Goal: Task Accomplishment & Management: Manage account settings

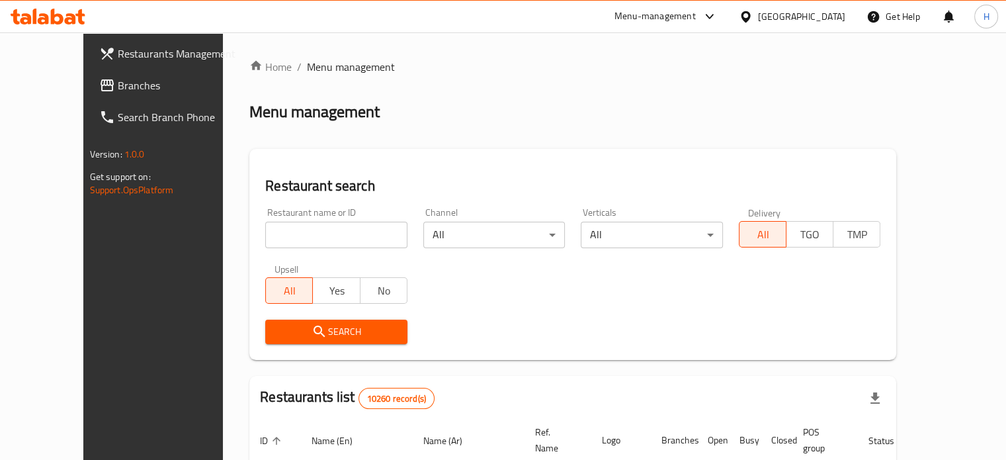
click at [338, 236] on input "search" at bounding box center [336, 235] width 142 height 26
type input "italiano"
click at [311, 323] on span "Search" at bounding box center [336, 331] width 121 height 17
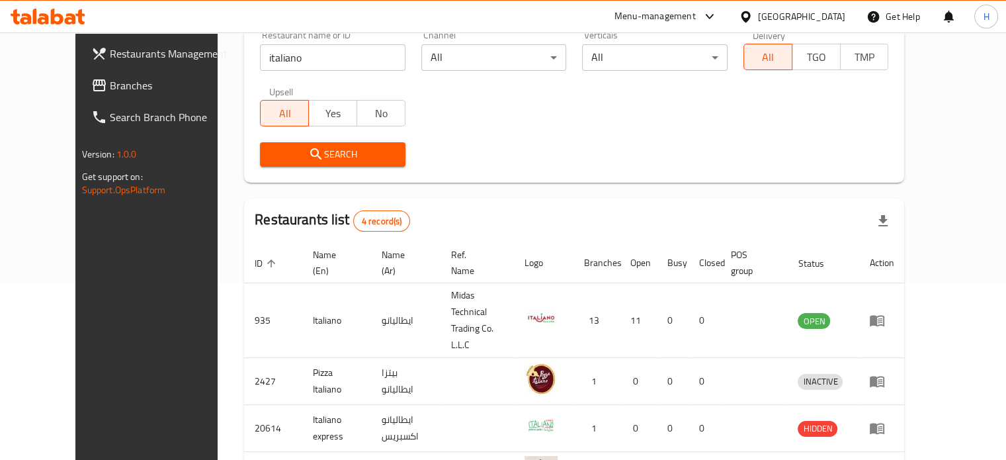
scroll to position [258, 0]
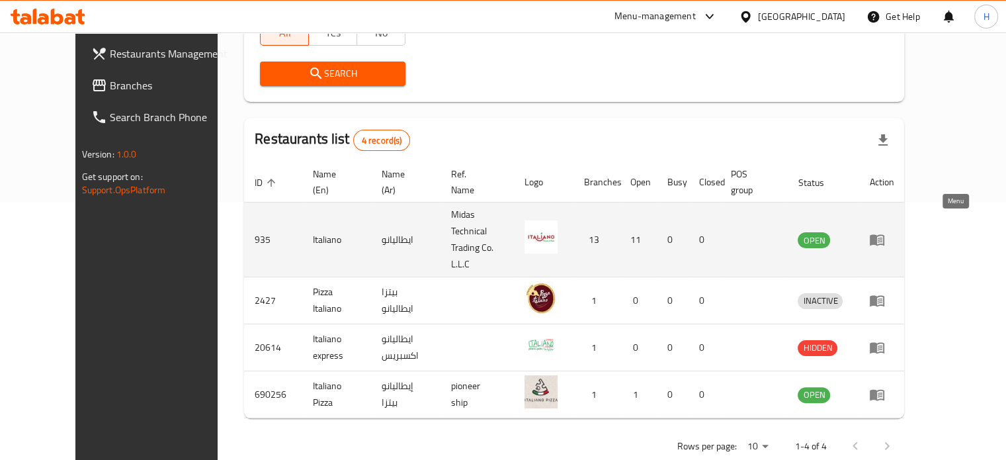
click at [885, 231] on icon "enhanced table" at bounding box center [877, 239] width 16 height 16
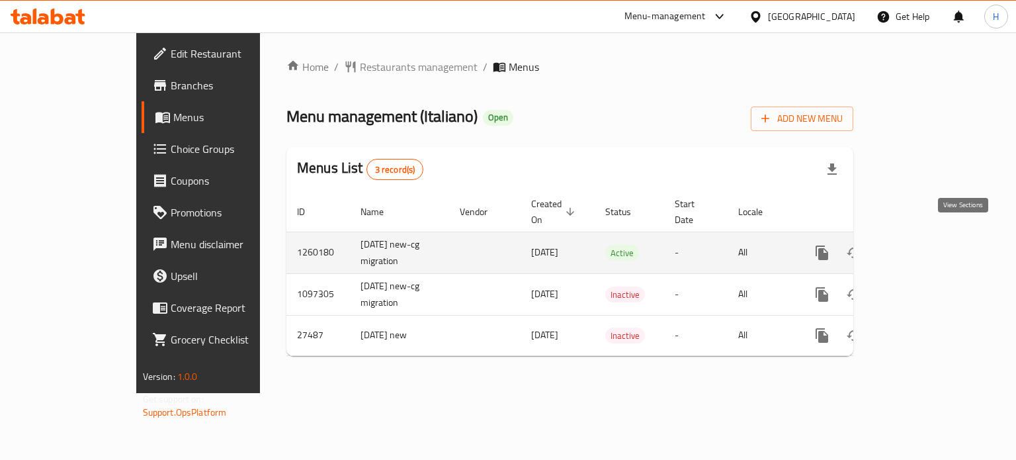
click at [925, 245] on icon "enhanced table" at bounding box center [917, 253] width 16 height 16
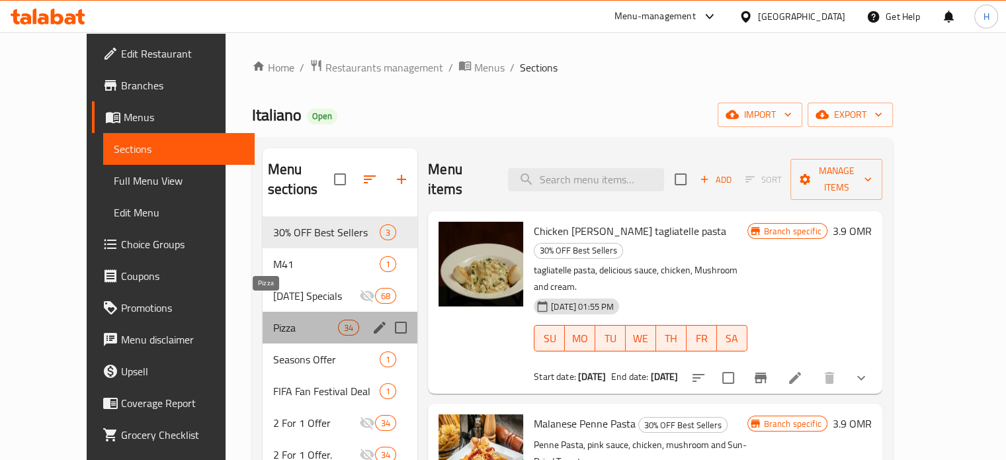
click at [286, 319] on span "Pizza" at bounding box center [305, 327] width 65 height 16
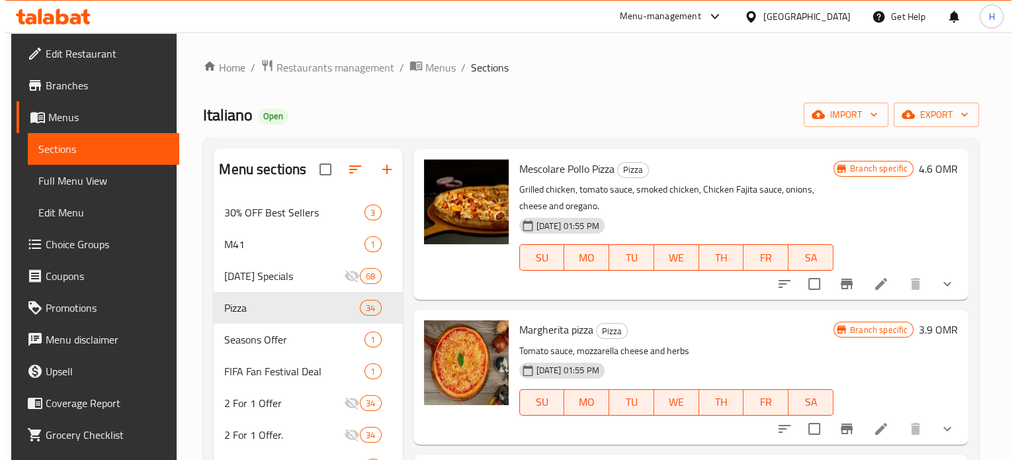
scroll to position [727, 0]
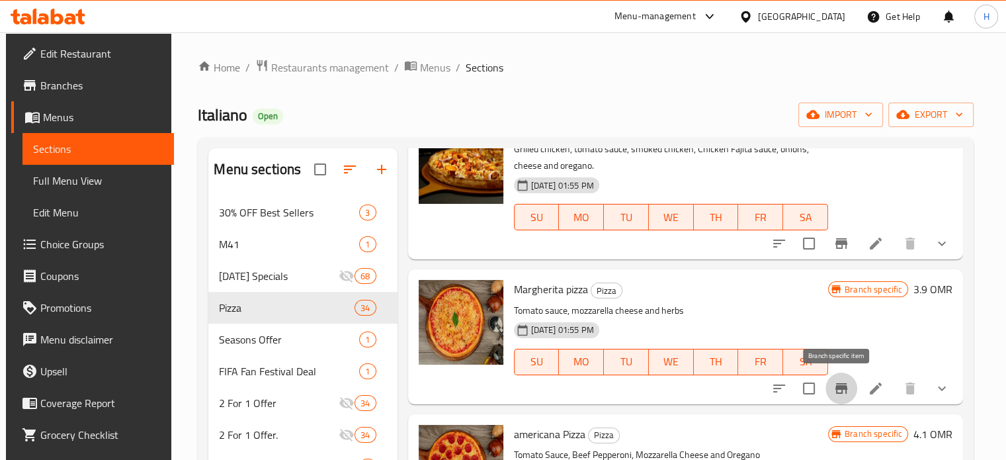
click at [833, 390] on icon "Branch-specific-item" at bounding box center [841, 388] width 16 height 16
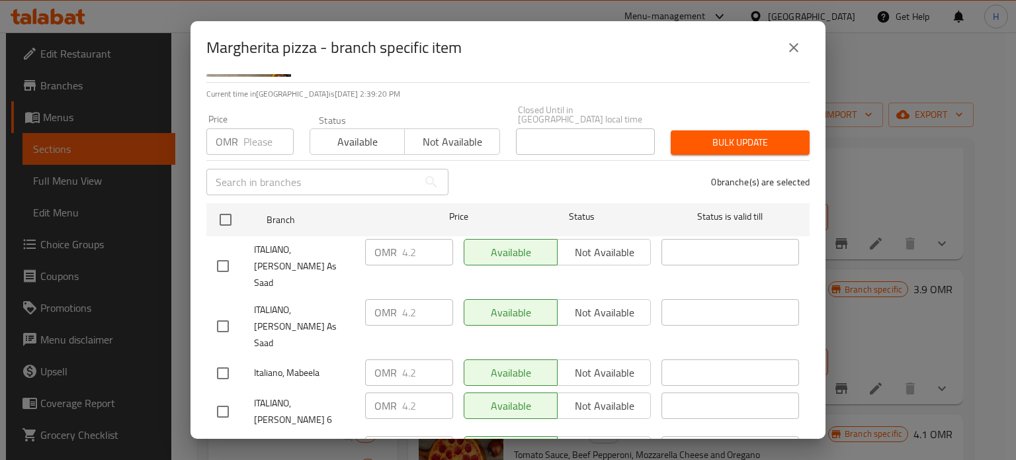
scroll to position [89, 0]
click at [797, 52] on icon "close" at bounding box center [793, 47] width 9 height 9
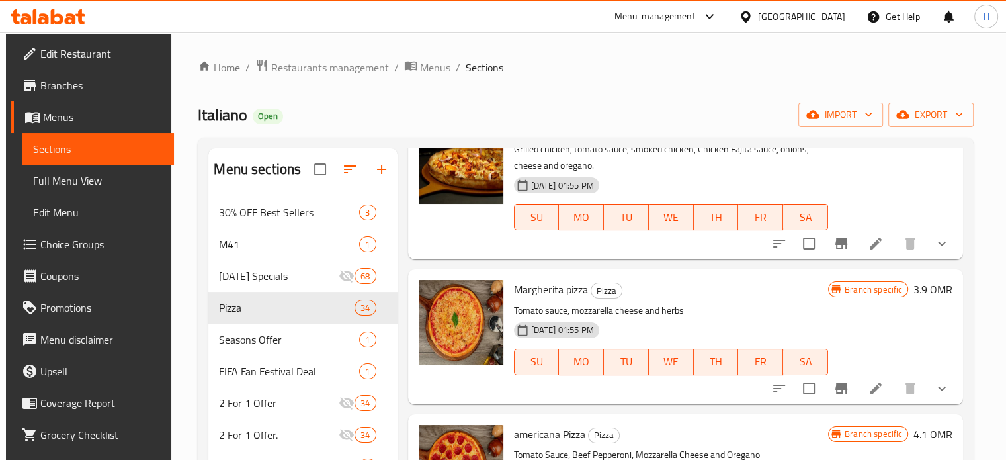
click at [868, 386] on icon at bounding box center [876, 388] width 16 height 16
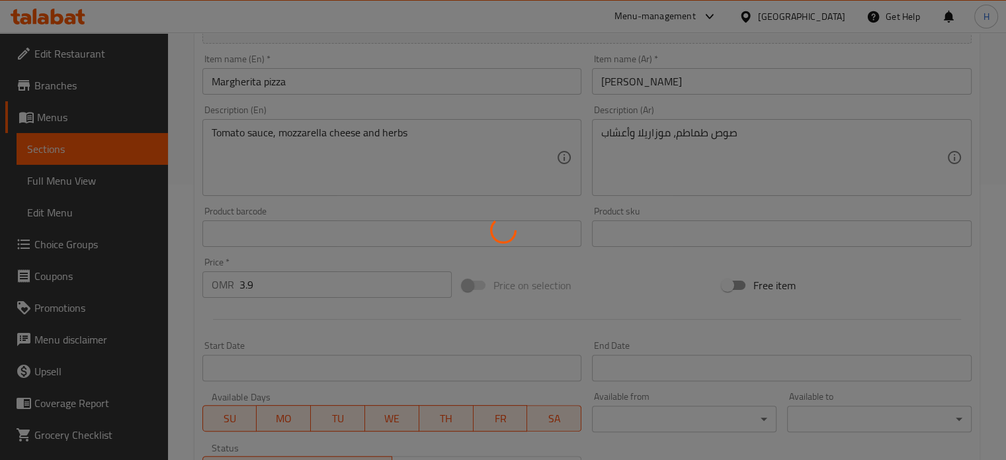
scroll to position [335, 0]
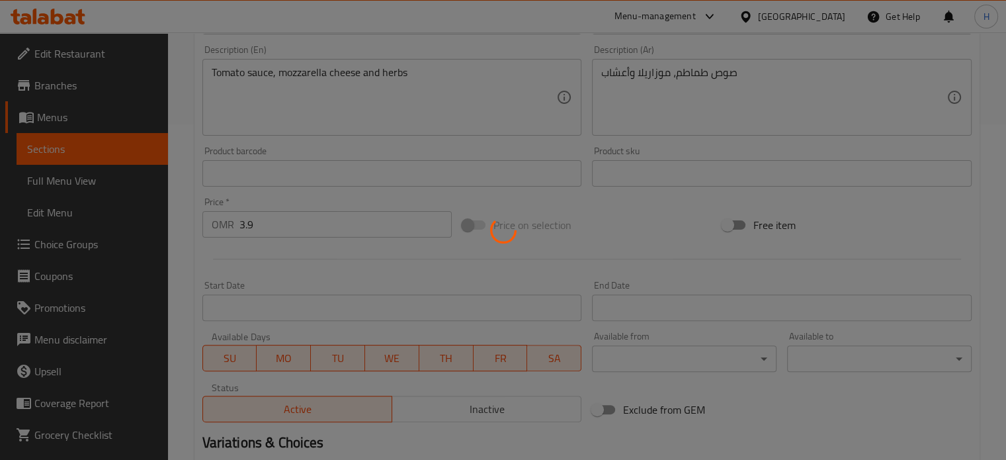
type input "إختيارك من الحجم:"
type input "1"
type input "الإضافات:"
type input "0"
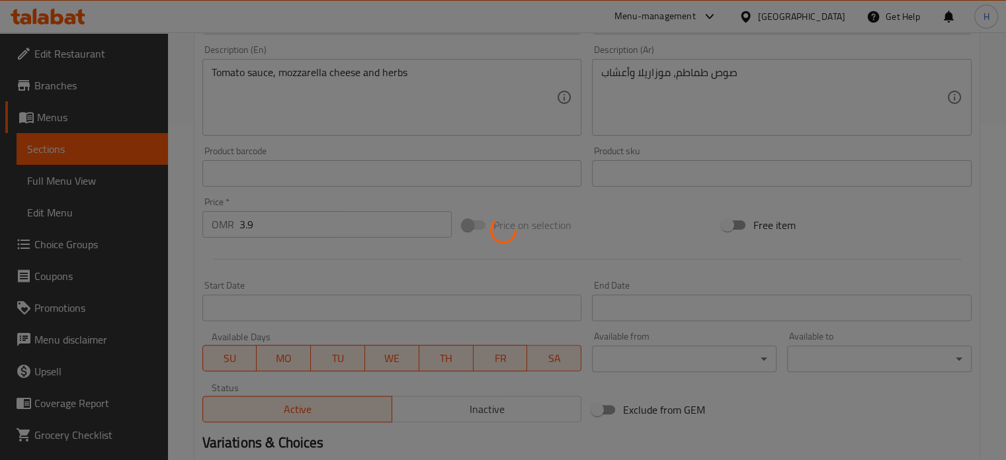
type input "0"
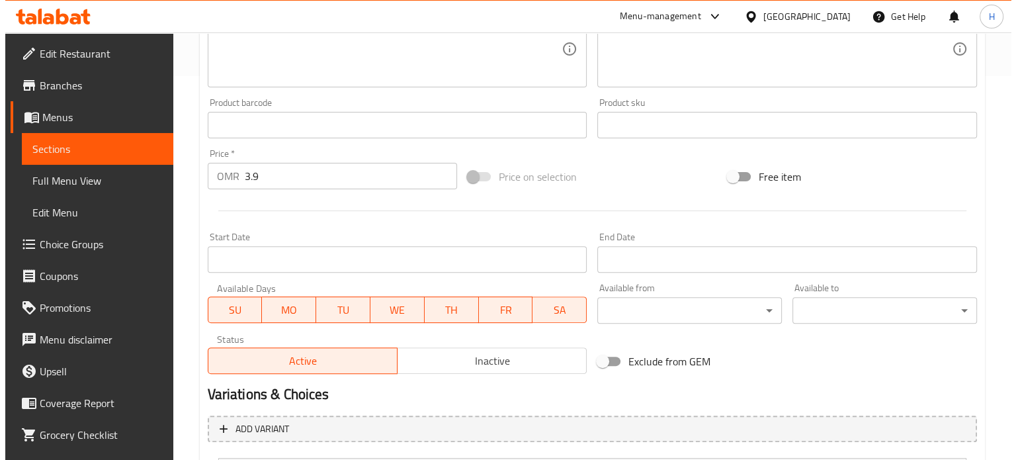
scroll to position [389, 0]
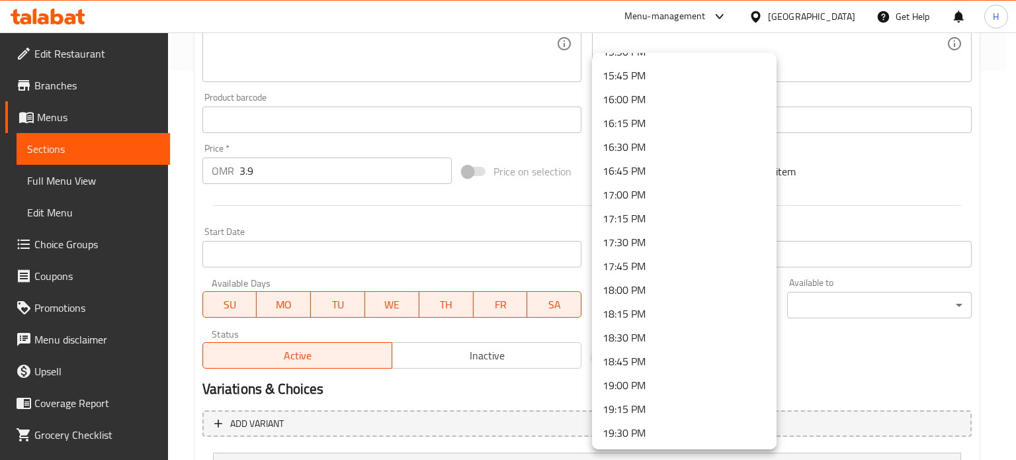
scroll to position [1496, 0]
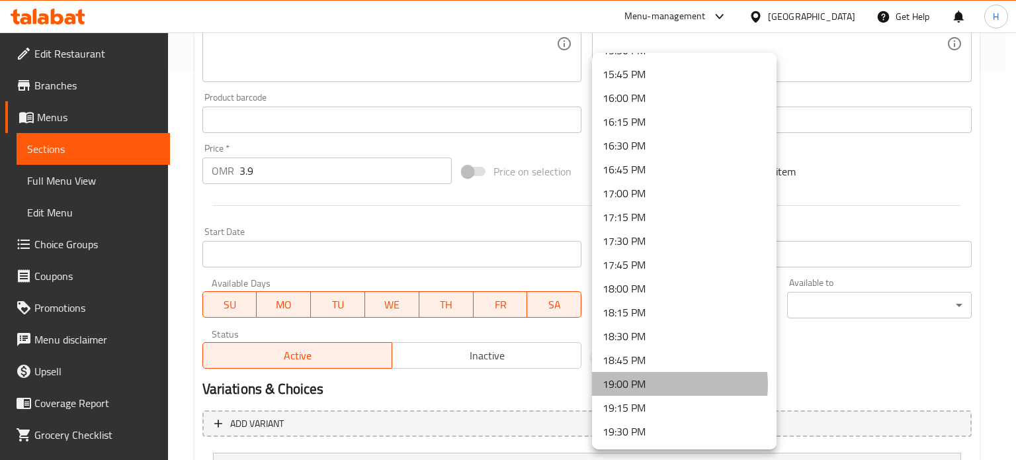
click at [667, 384] on li "19:00 PM" at bounding box center [684, 384] width 184 height 24
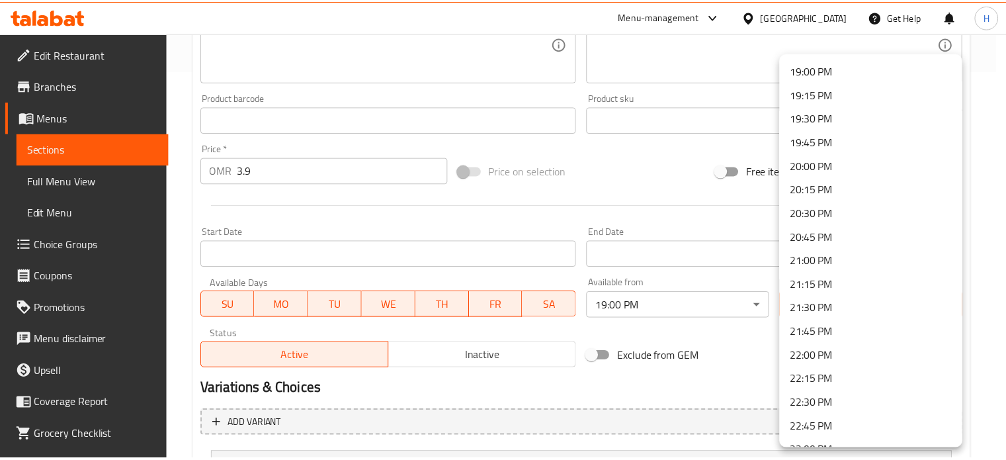
scroll to position [1816, 0]
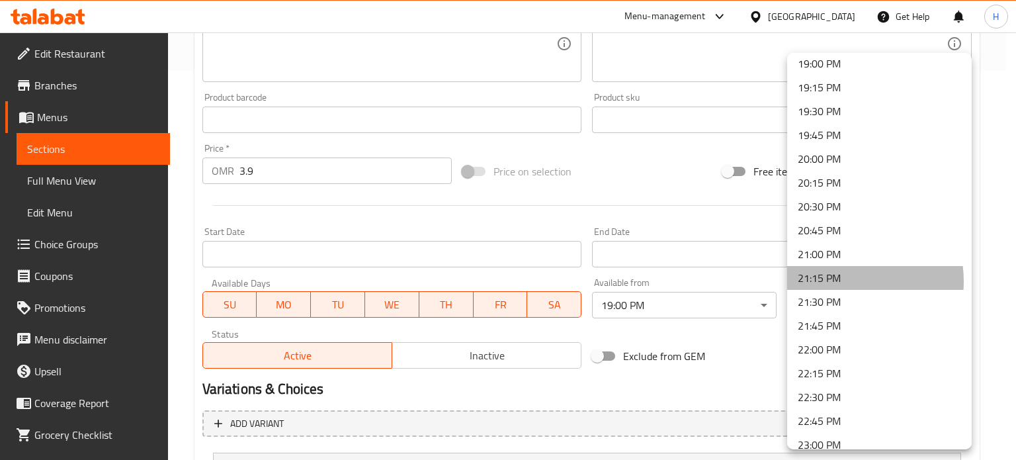
click at [840, 281] on li "21:15 PM" at bounding box center [879, 278] width 184 height 24
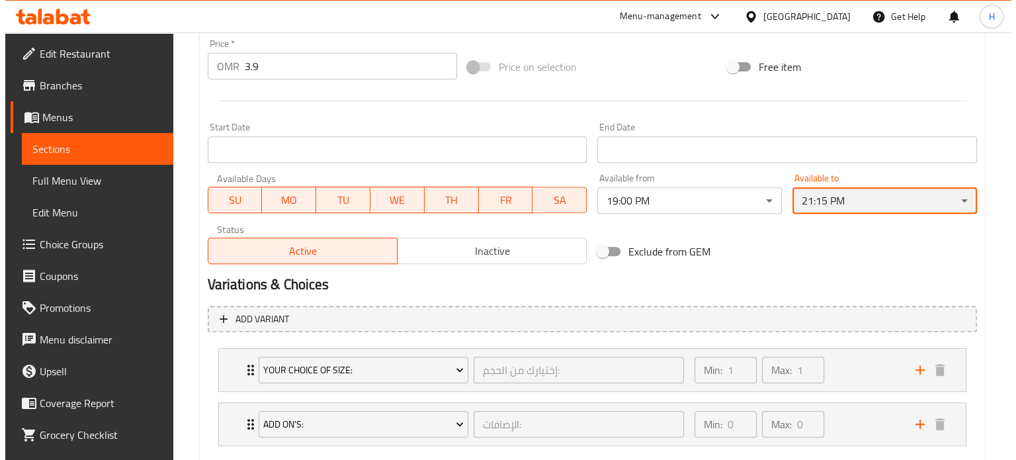
scroll to position [569, 0]
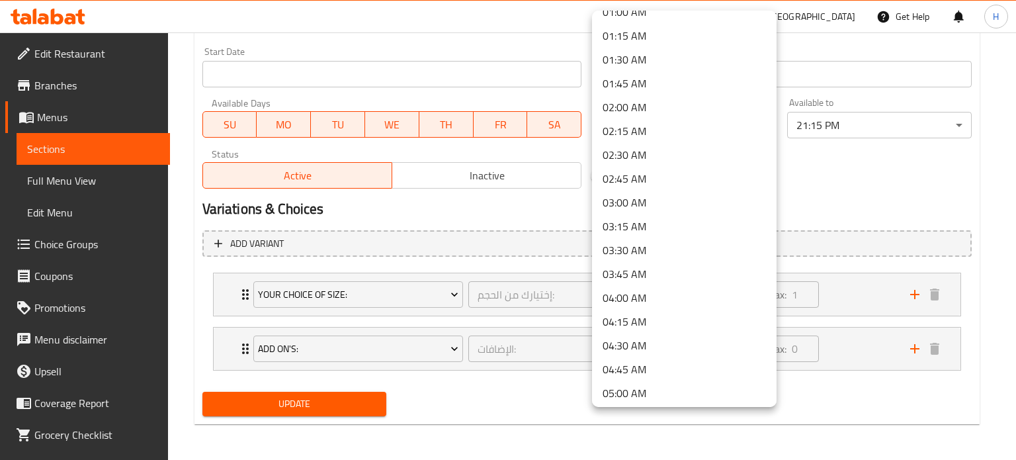
scroll to position [0, 0]
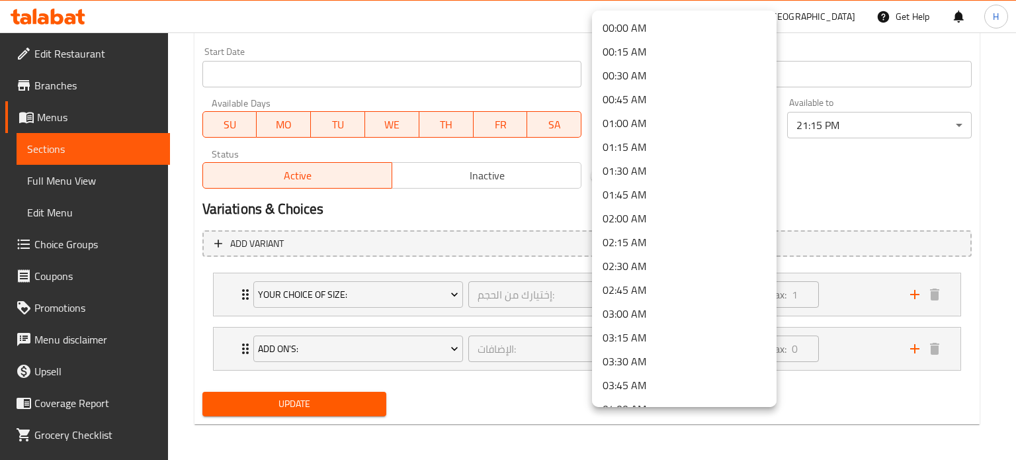
click at [812, 192] on div at bounding box center [508, 230] width 1016 height 460
click at [893, 126] on div at bounding box center [508, 230] width 1016 height 460
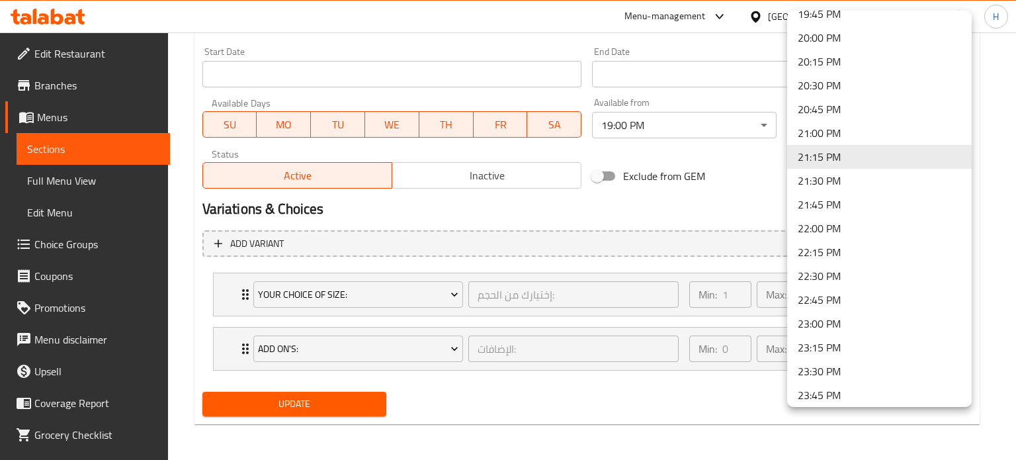
scroll to position [1923, 0]
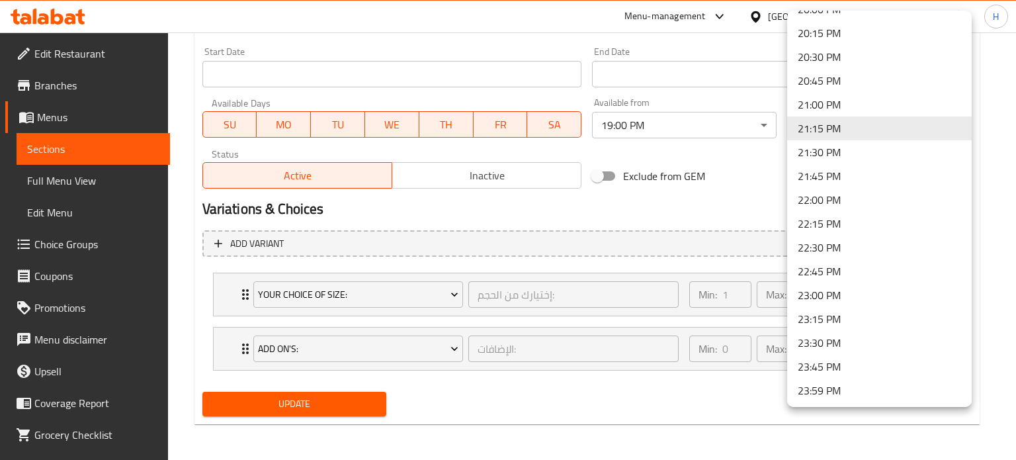
click at [738, 160] on div at bounding box center [508, 230] width 1016 height 460
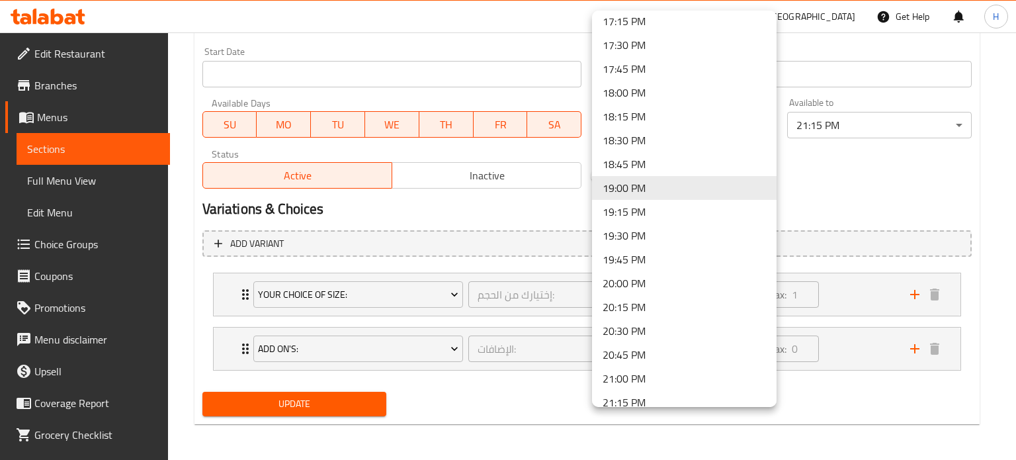
scroll to position [1707, 0]
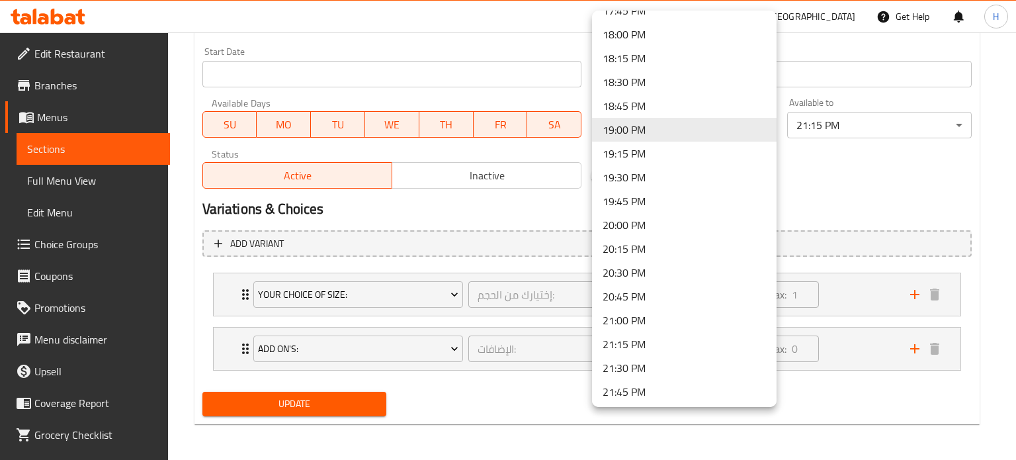
click at [641, 341] on li "21:15 PM" at bounding box center [684, 344] width 184 height 24
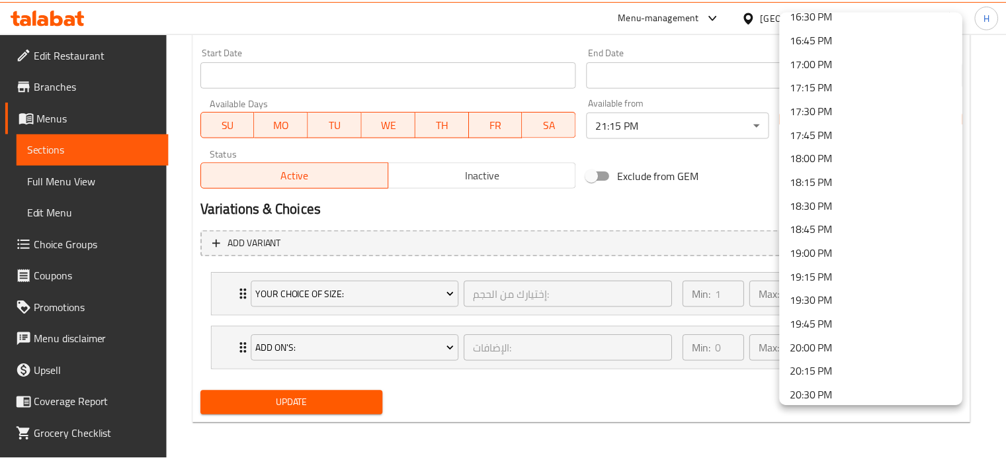
scroll to position [1584, 0]
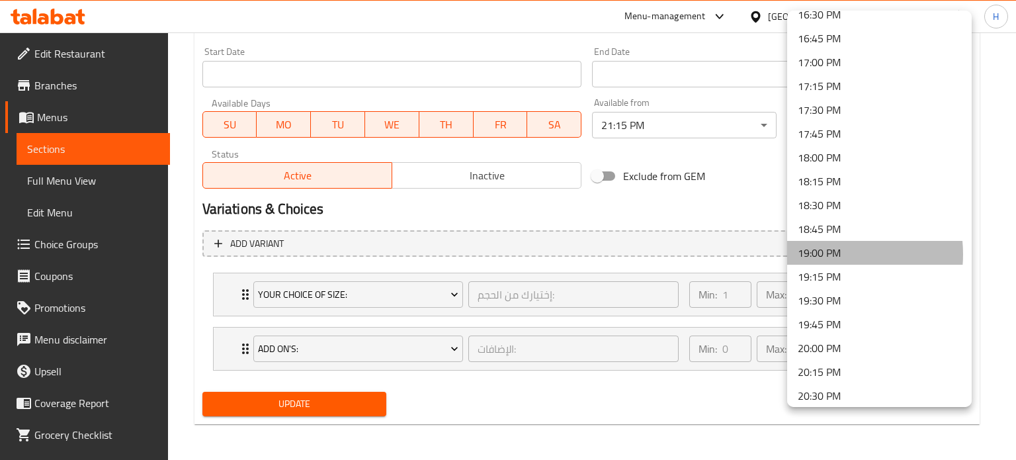
click at [826, 253] on li "19:00 PM" at bounding box center [879, 253] width 184 height 24
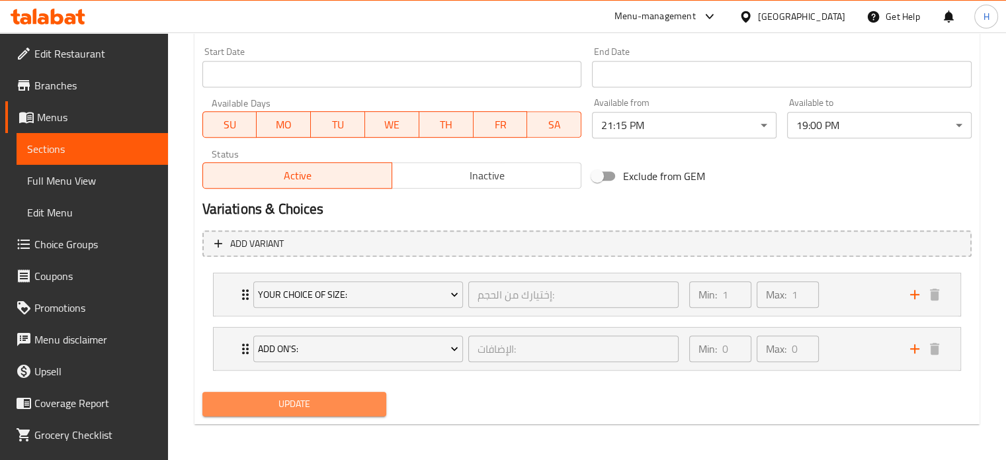
click at [327, 407] on span "Update" at bounding box center [294, 403] width 163 height 17
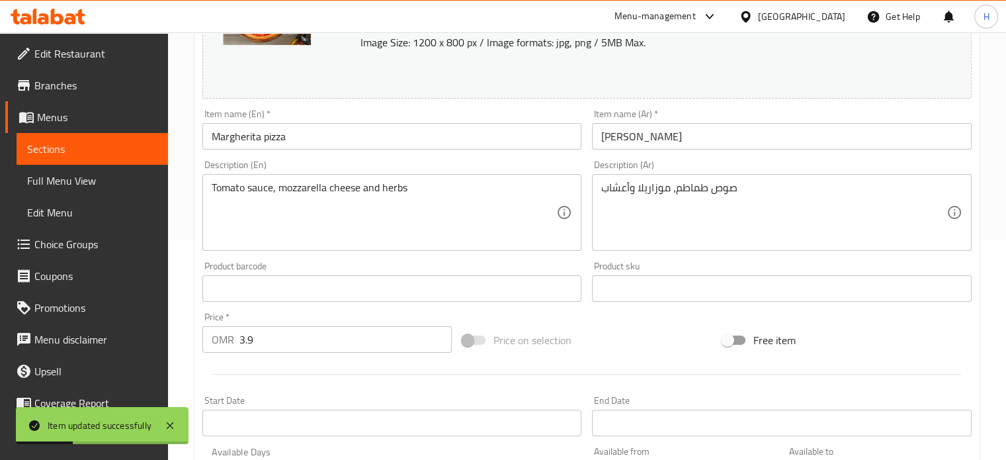
scroll to position [0, 0]
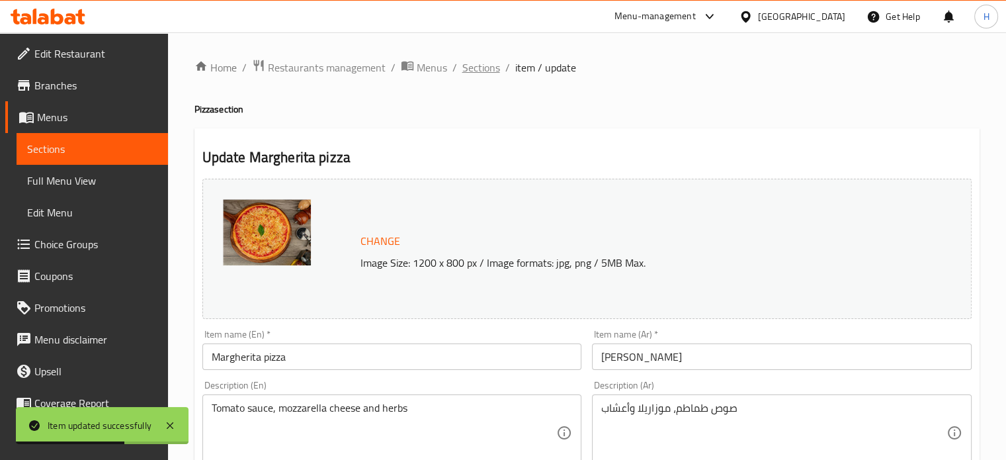
click at [492, 75] on span "Sections" at bounding box center [481, 68] width 38 height 16
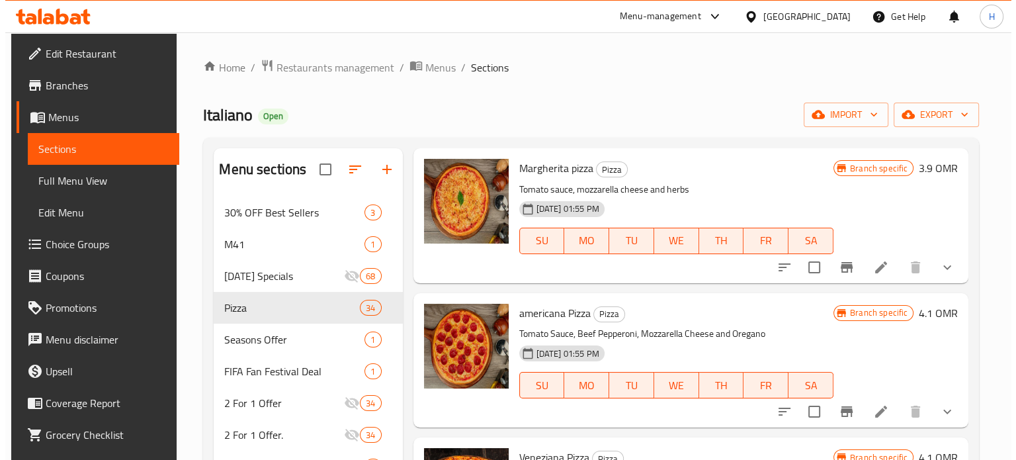
scroll to position [848, 0]
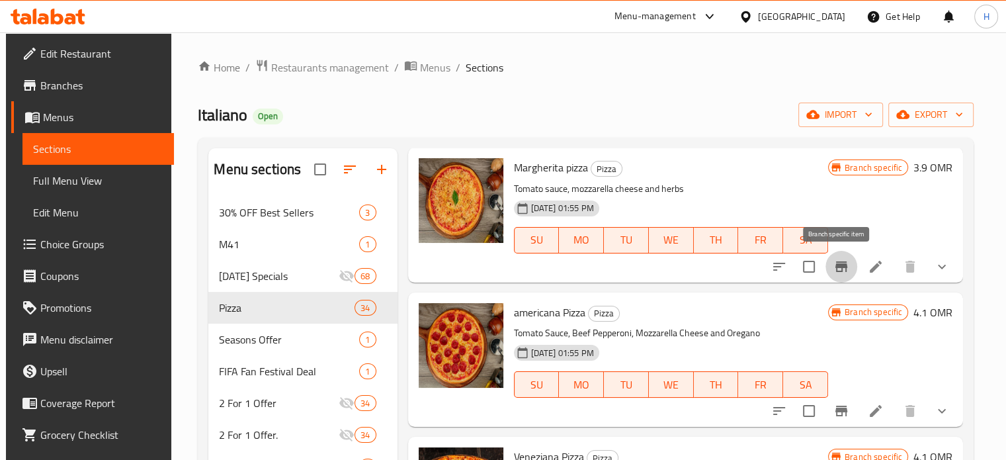
click at [841, 264] on icon "Branch-specific-item" at bounding box center [841, 266] width 12 height 11
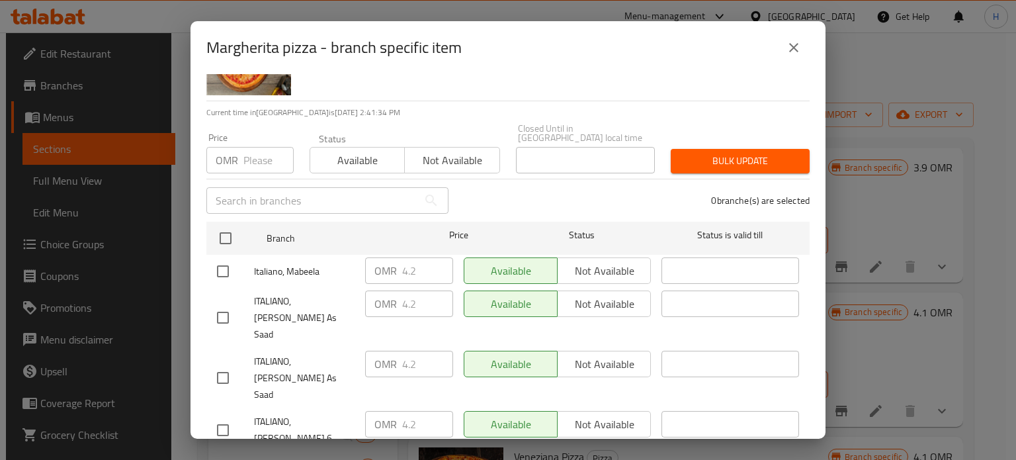
scroll to position [77, 0]
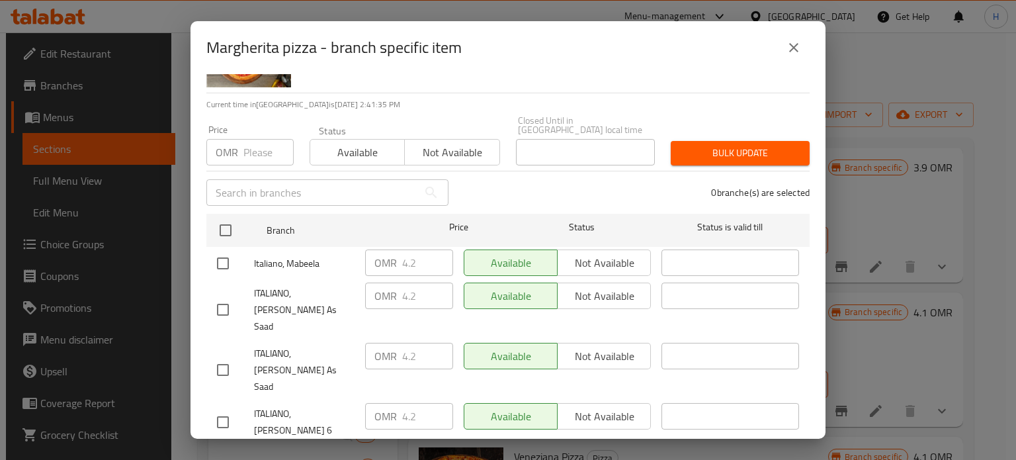
click at [704, 277] on div "​" at bounding box center [730, 309] width 148 height 65
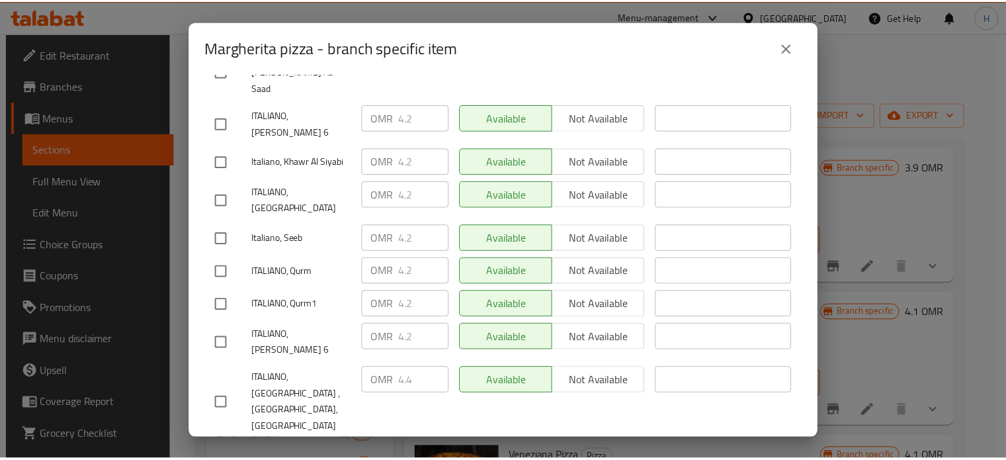
scroll to position [421, 0]
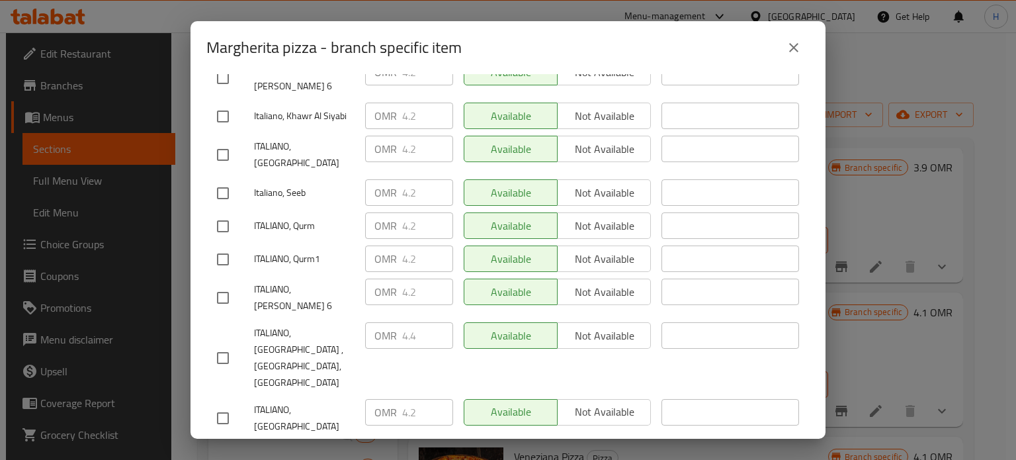
click at [797, 46] on icon "close" at bounding box center [794, 48] width 16 height 16
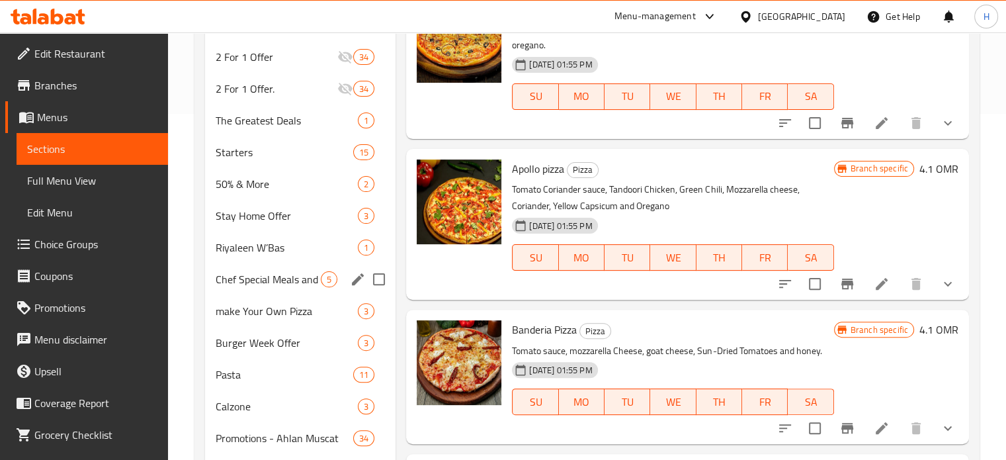
scroll to position [347, 0]
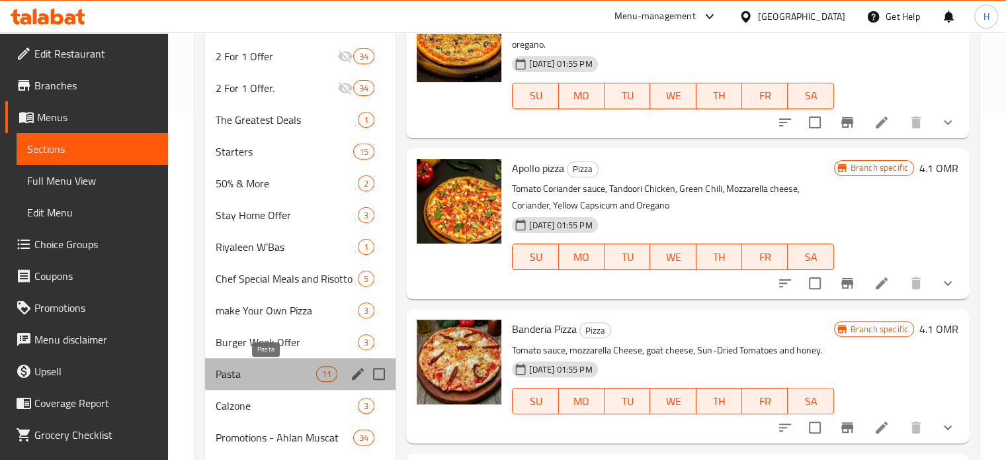
click at [280, 370] on span "Pasta" at bounding box center [266, 374] width 101 height 16
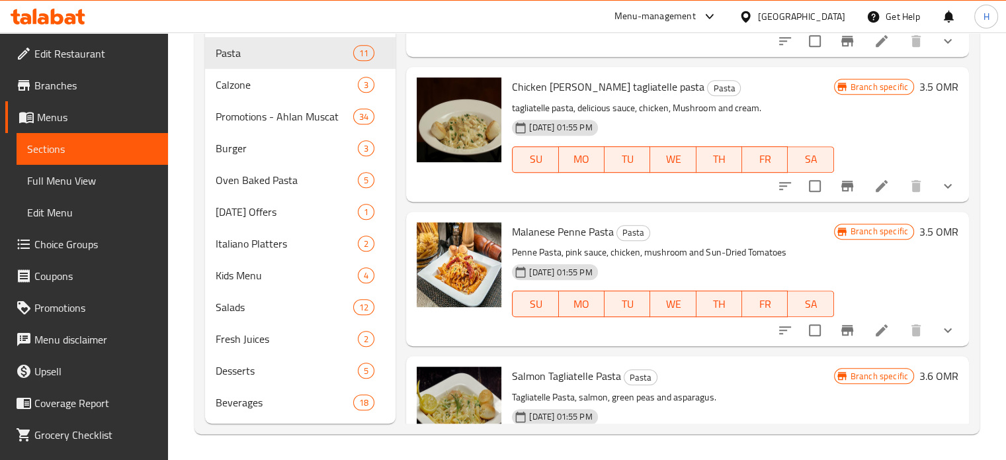
scroll to position [203, 0]
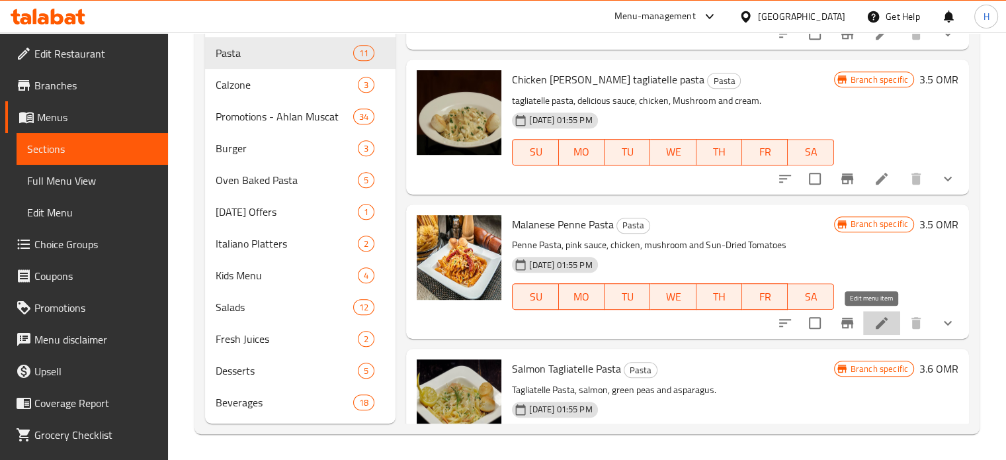
click at [874, 326] on icon at bounding box center [882, 323] width 16 height 16
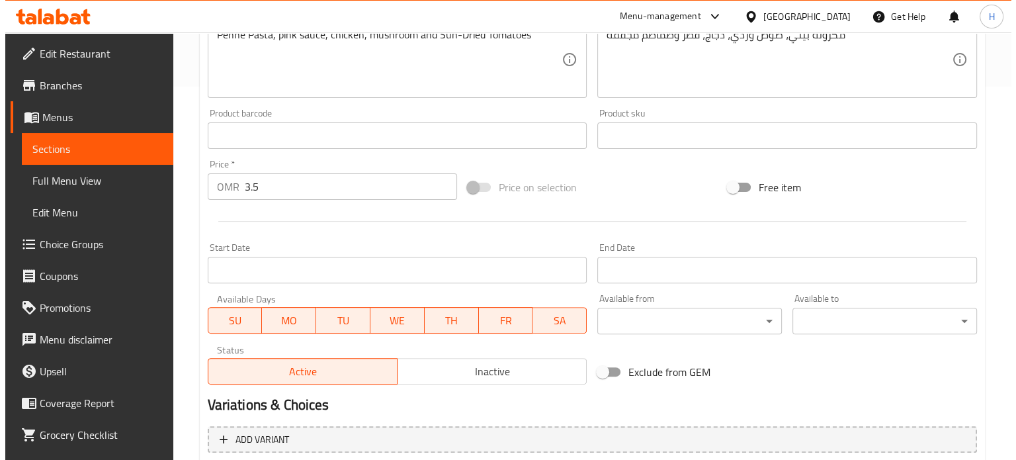
scroll to position [378, 0]
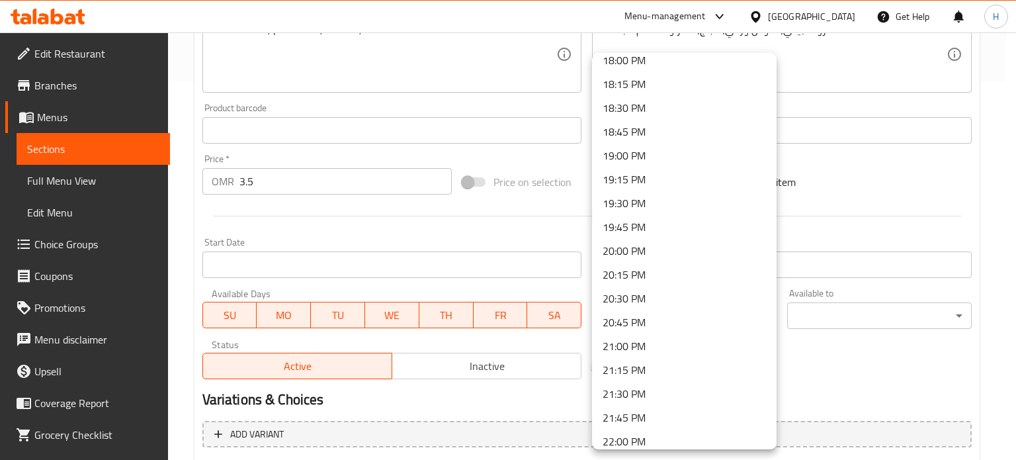
scroll to position [1725, 0]
click at [660, 368] on li "21:15 PM" at bounding box center [684, 369] width 184 height 24
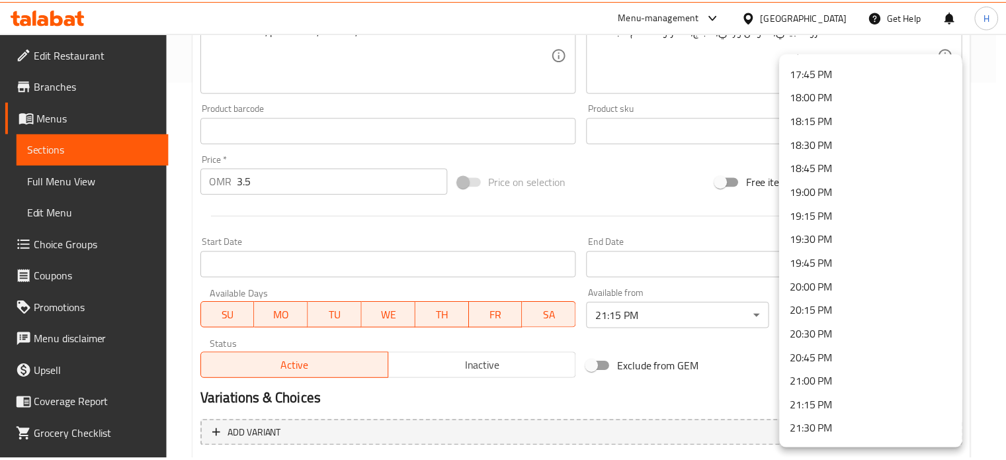
scroll to position [1687, 0]
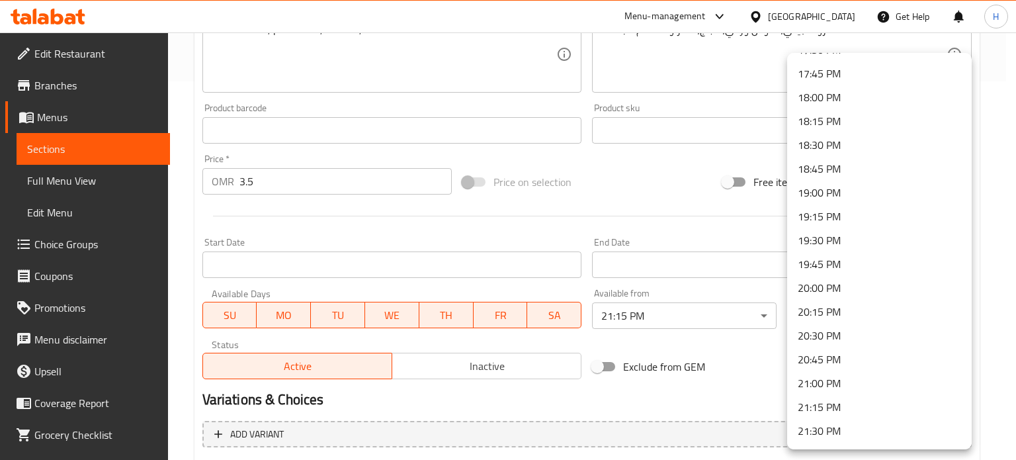
click at [831, 195] on li "19:00 PM" at bounding box center [879, 193] width 184 height 24
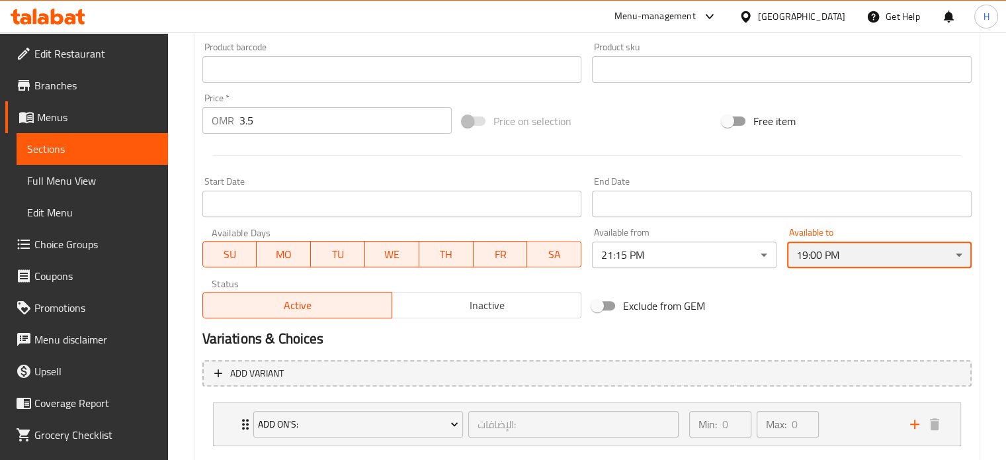
scroll to position [515, 0]
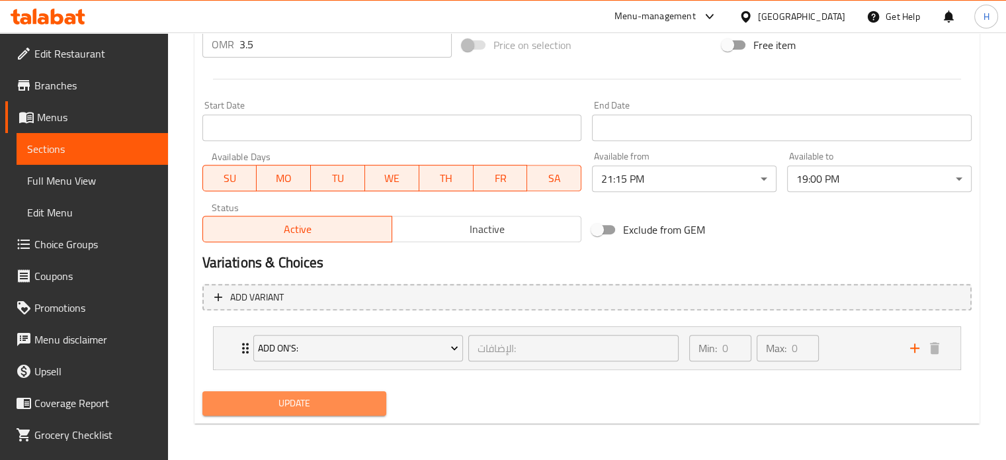
click at [338, 407] on span "Update" at bounding box center [294, 403] width 163 height 17
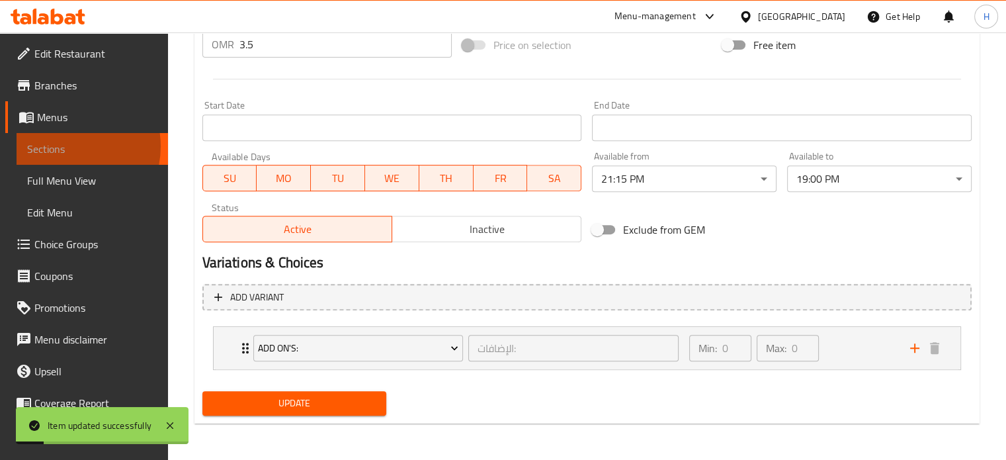
click at [65, 146] on span "Sections" at bounding box center [92, 149] width 130 height 16
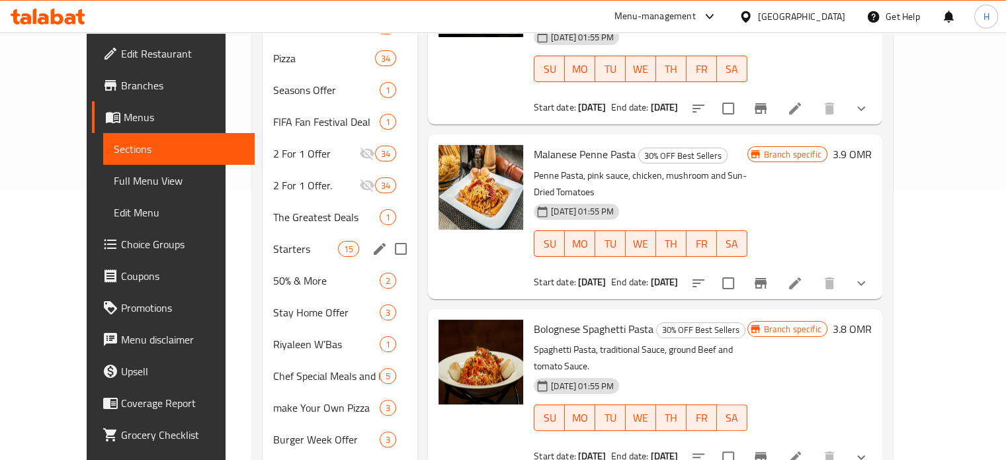
scroll to position [276, 0]
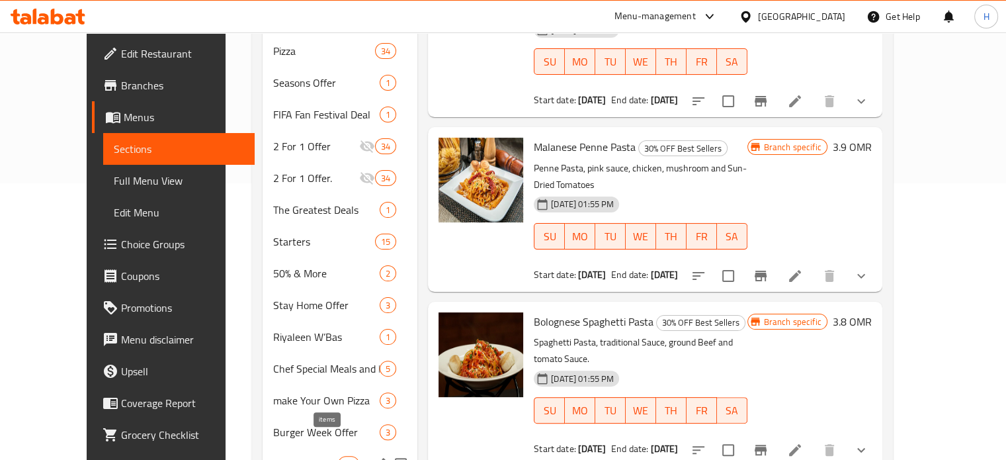
click at [339, 458] on span "11" at bounding box center [349, 464] width 20 height 13
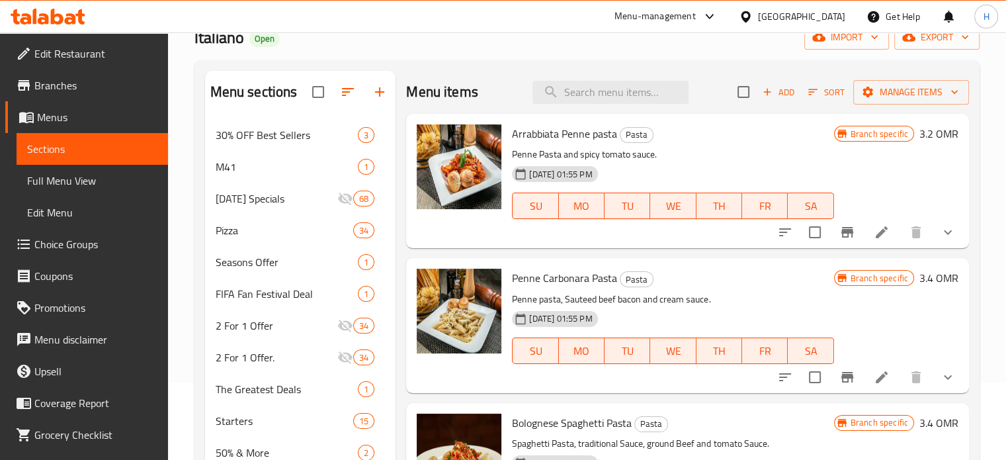
scroll to position [77, 0]
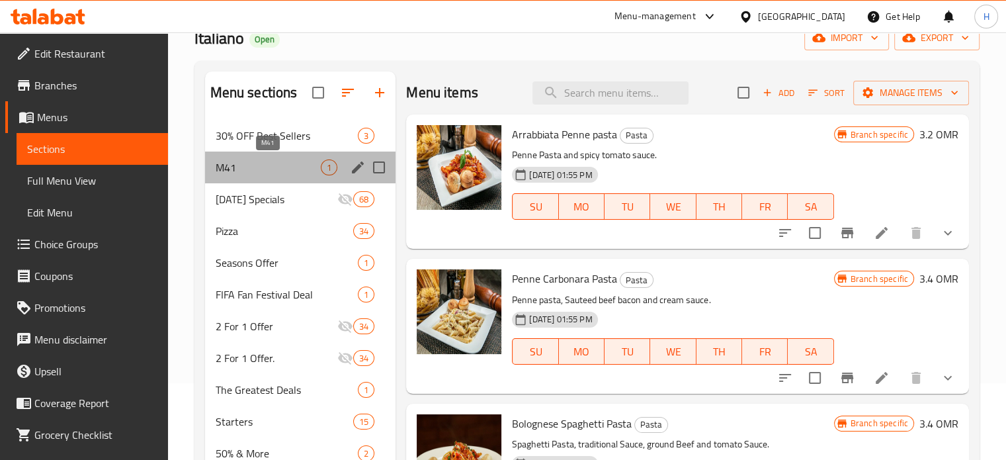
click at [318, 162] on span "M41" at bounding box center [269, 167] width 106 height 16
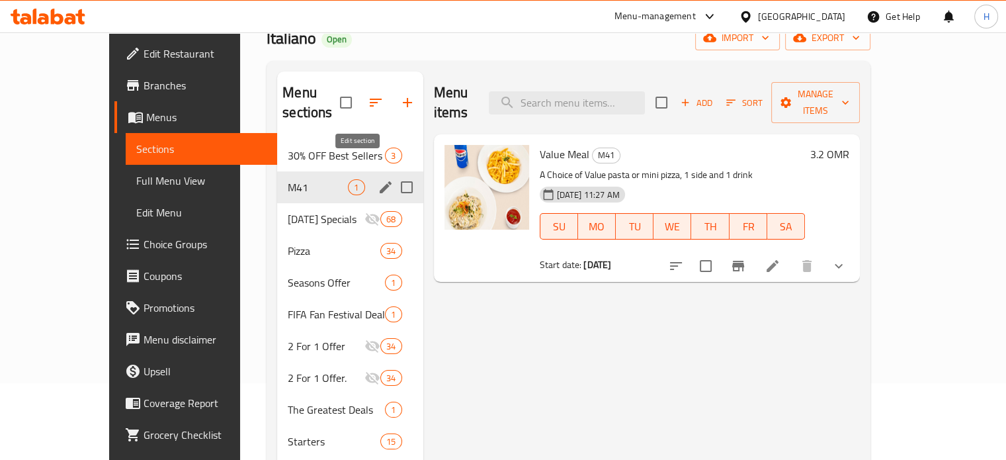
click at [378, 179] on icon "edit" at bounding box center [386, 187] width 16 height 16
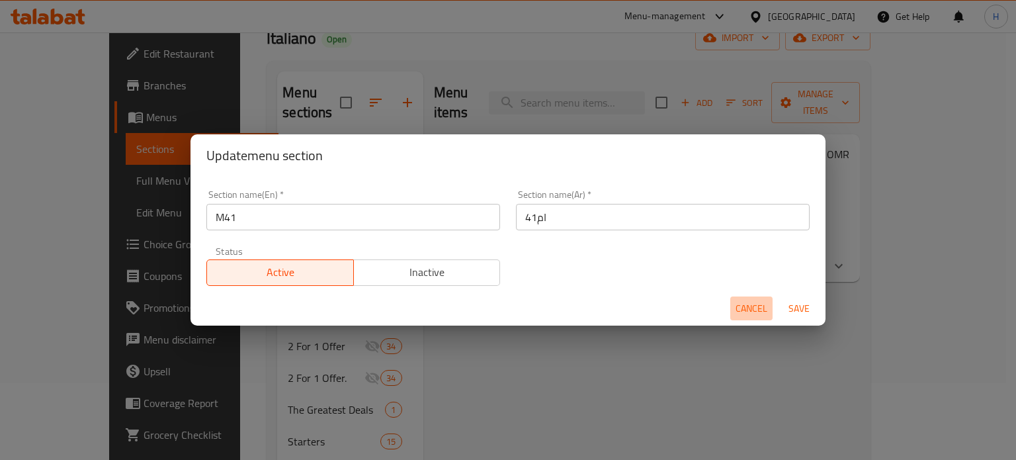
click at [752, 309] on span "Cancel" at bounding box center [751, 308] width 32 height 17
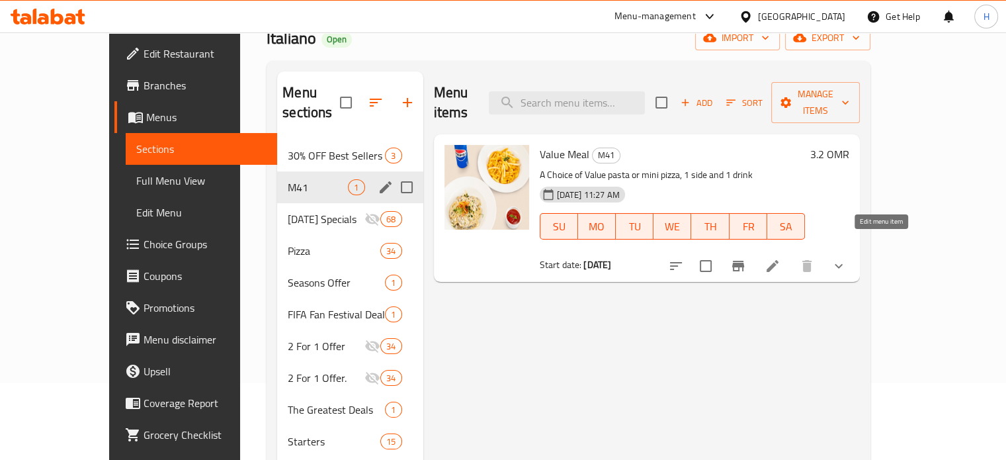
click at [780, 258] on icon at bounding box center [772, 266] width 16 height 16
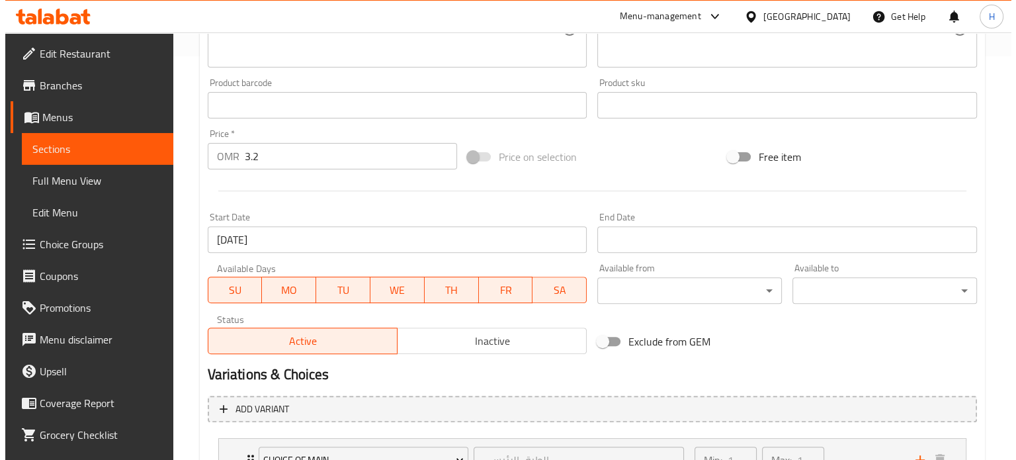
scroll to position [405, 0]
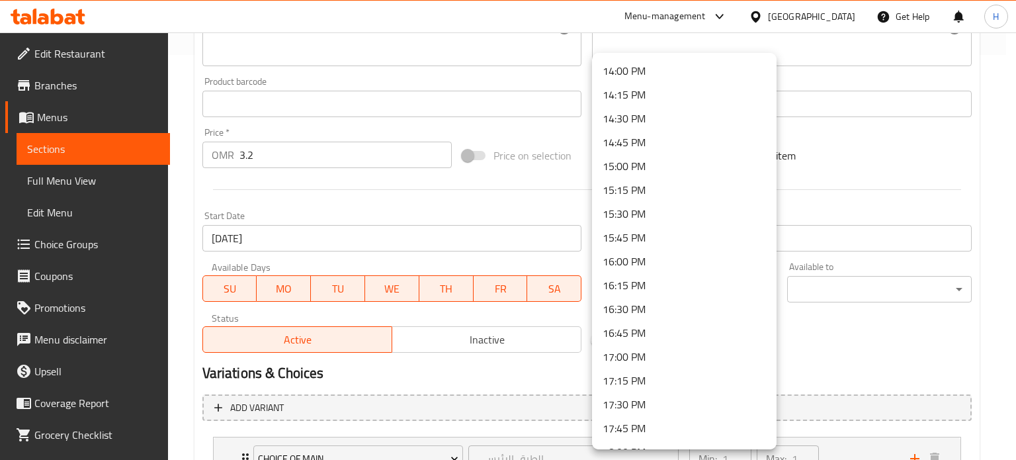
scroll to position [1331, 0]
click at [641, 166] on li "15:00 PM" at bounding box center [684, 167] width 184 height 24
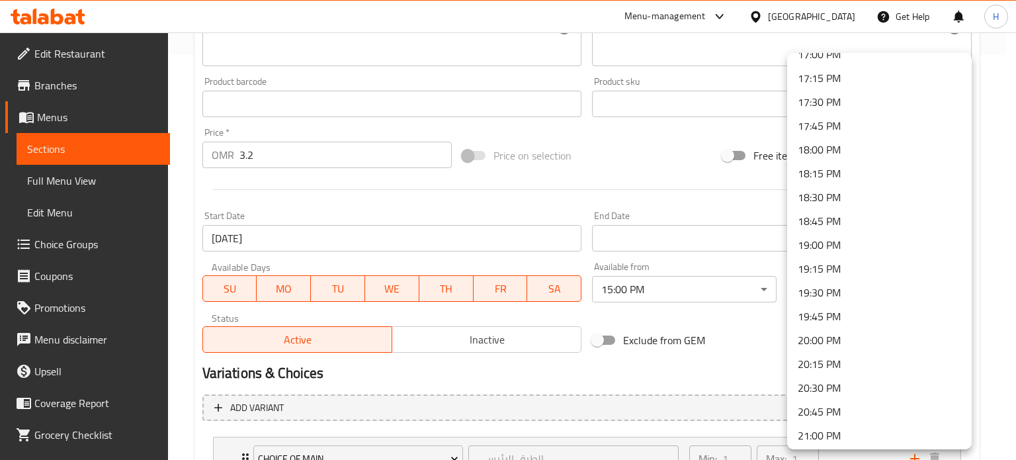
scroll to position [1624, 0]
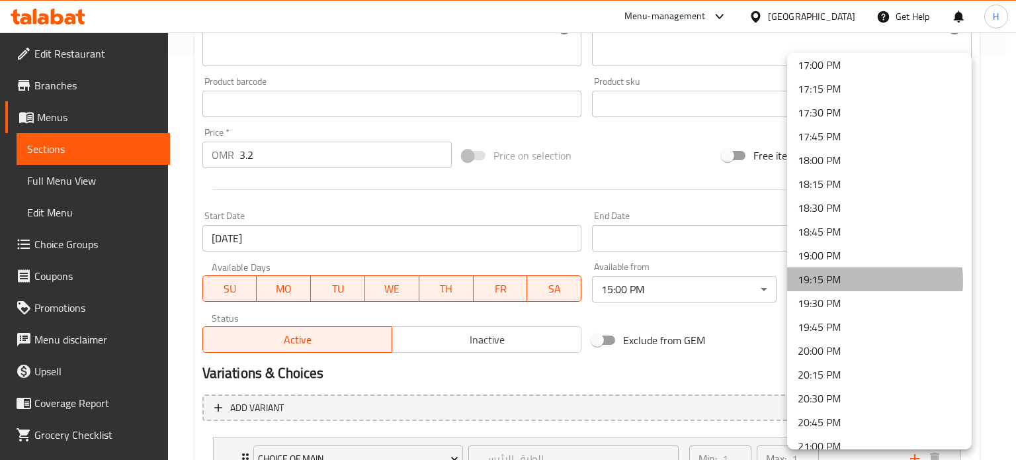
click at [854, 281] on li "19:15 PM" at bounding box center [879, 279] width 184 height 24
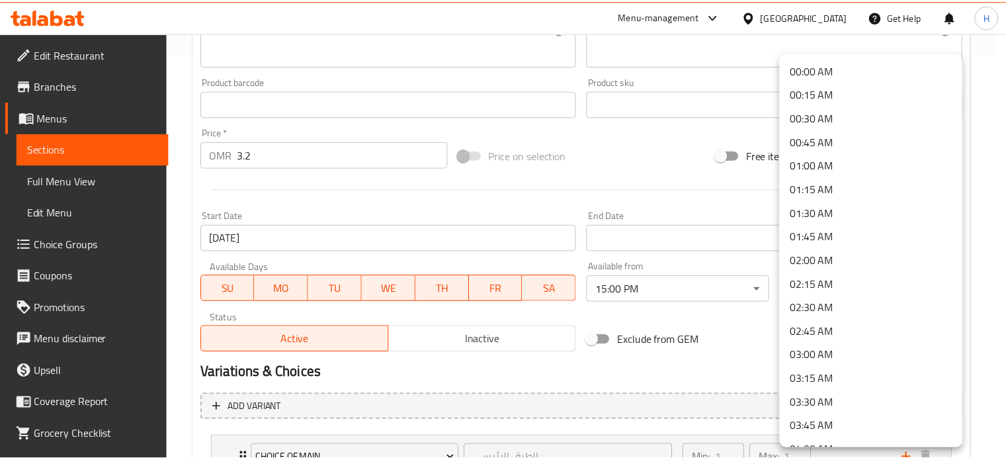
scroll to position [1652, 0]
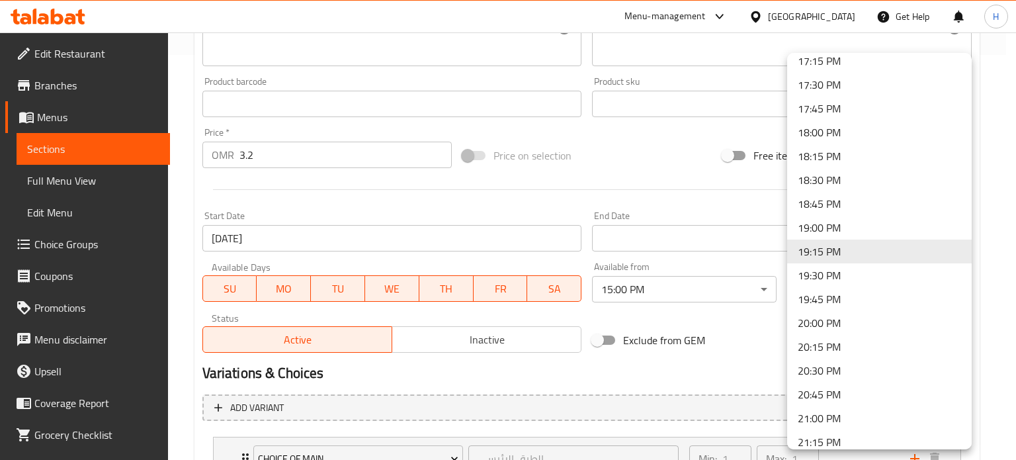
click at [755, 350] on div at bounding box center [508, 230] width 1016 height 460
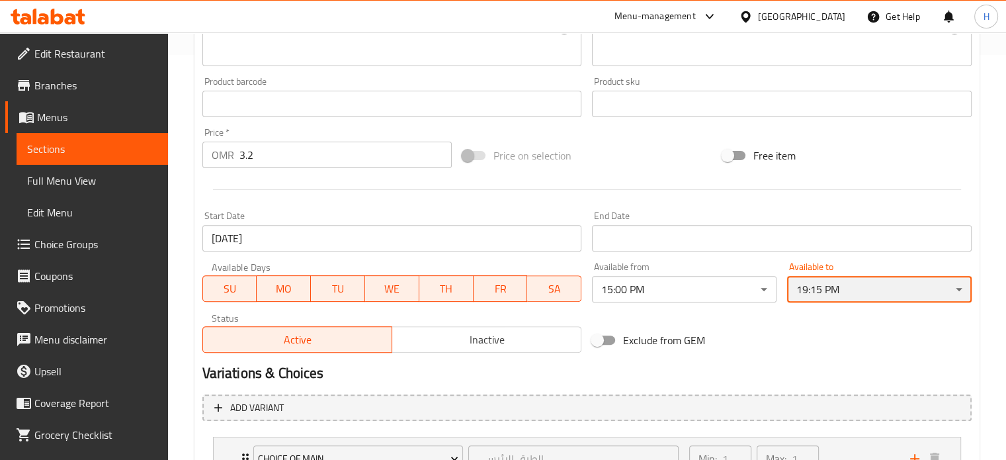
scroll to position [623, 0]
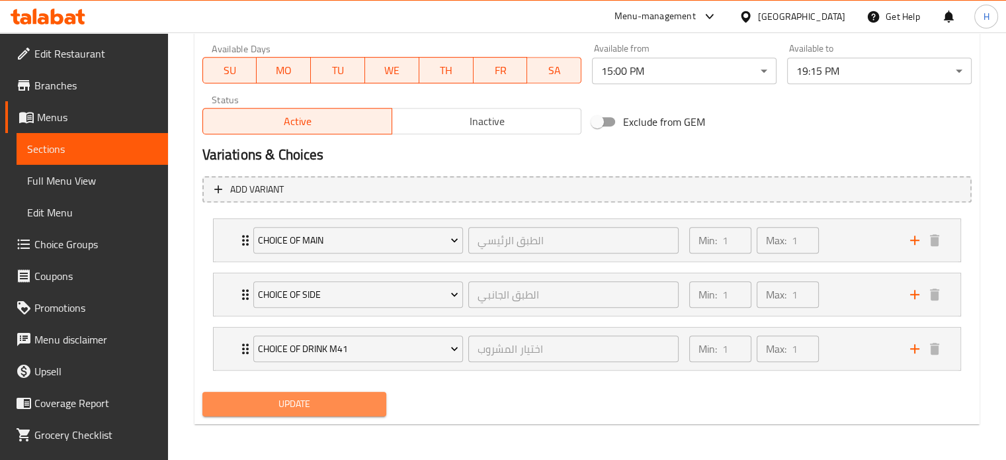
click at [333, 407] on span "Update" at bounding box center [294, 403] width 163 height 17
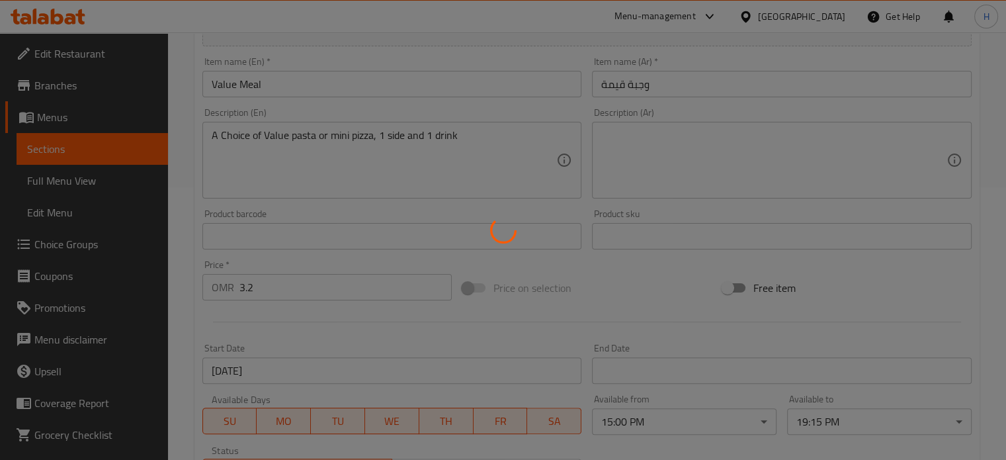
scroll to position [0, 0]
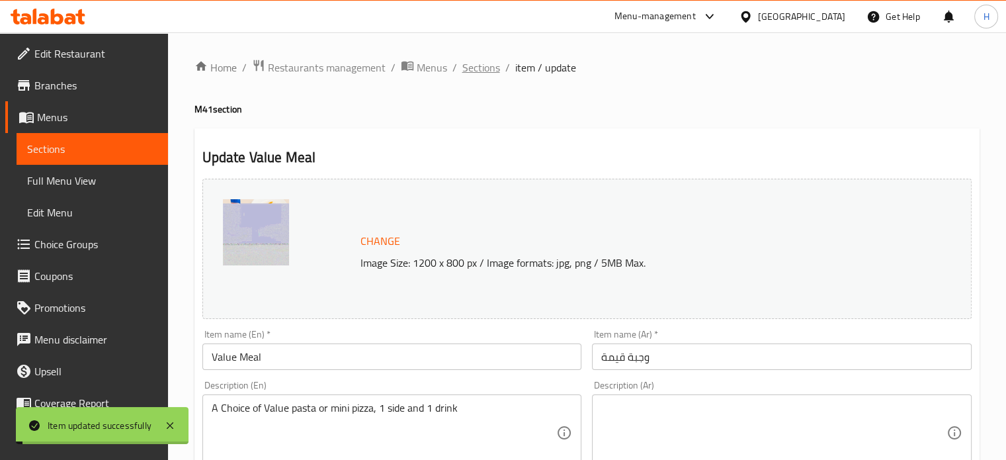
click at [475, 69] on span "Sections" at bounding box center [481, 68] width 38 height 16
